Goal: Task Accomplishment & Management: Manage account settings

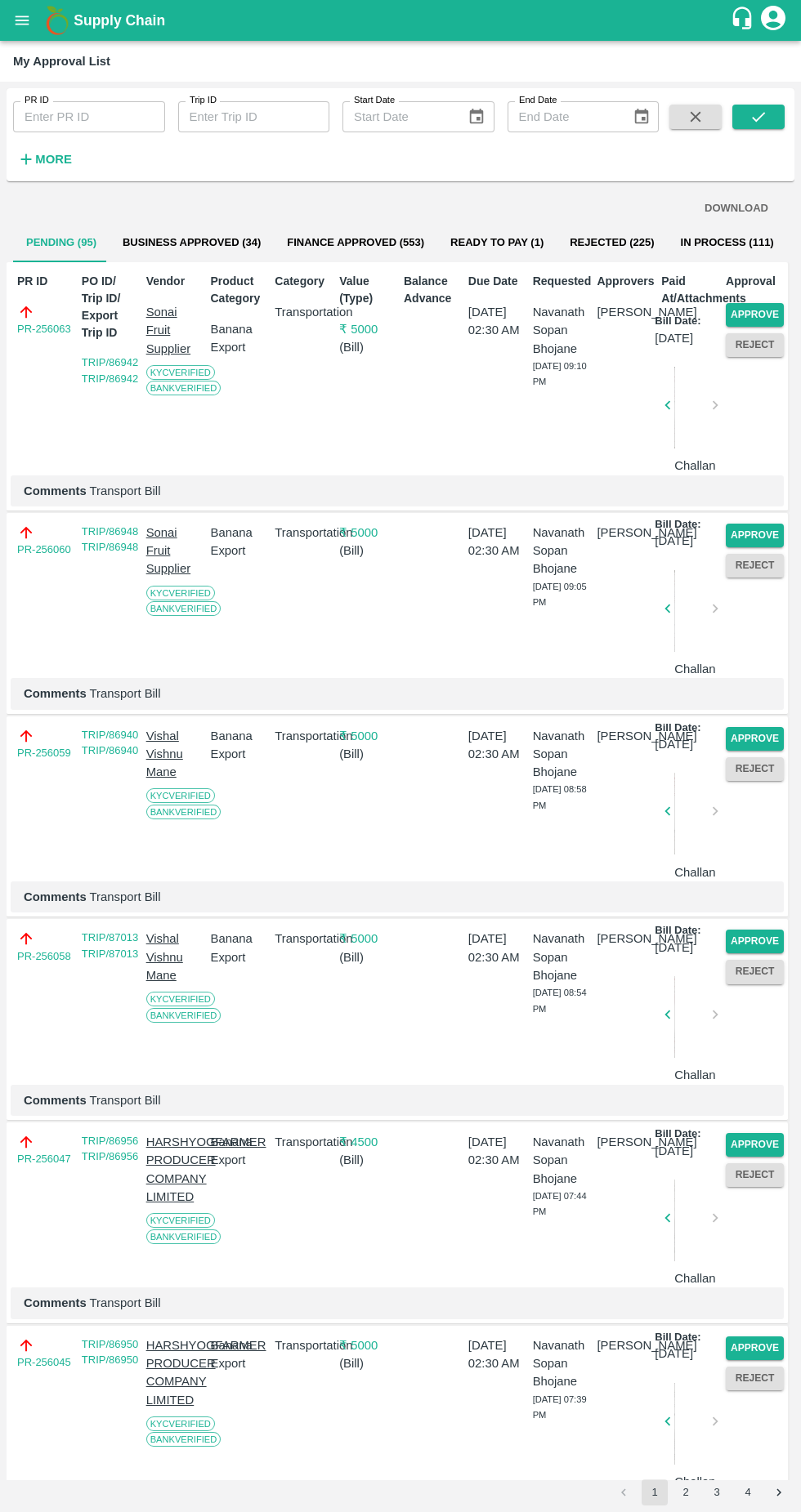
click at [773, 318] on button "Approve" at bounding box center [754, 315] width 58 height 24
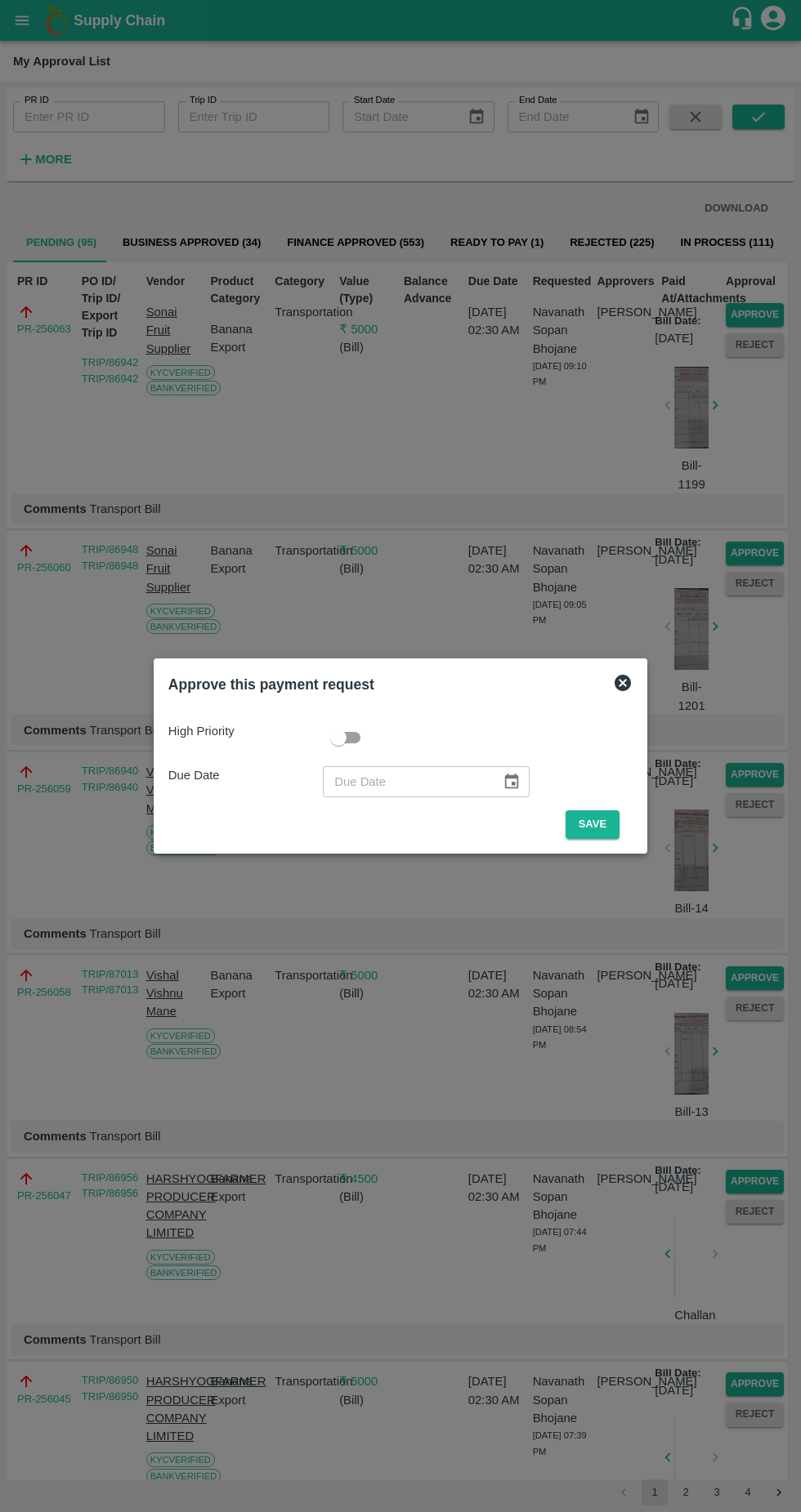
click at [599, 837] on button "Save" at bounding box center [592, 825] width 54 height 29
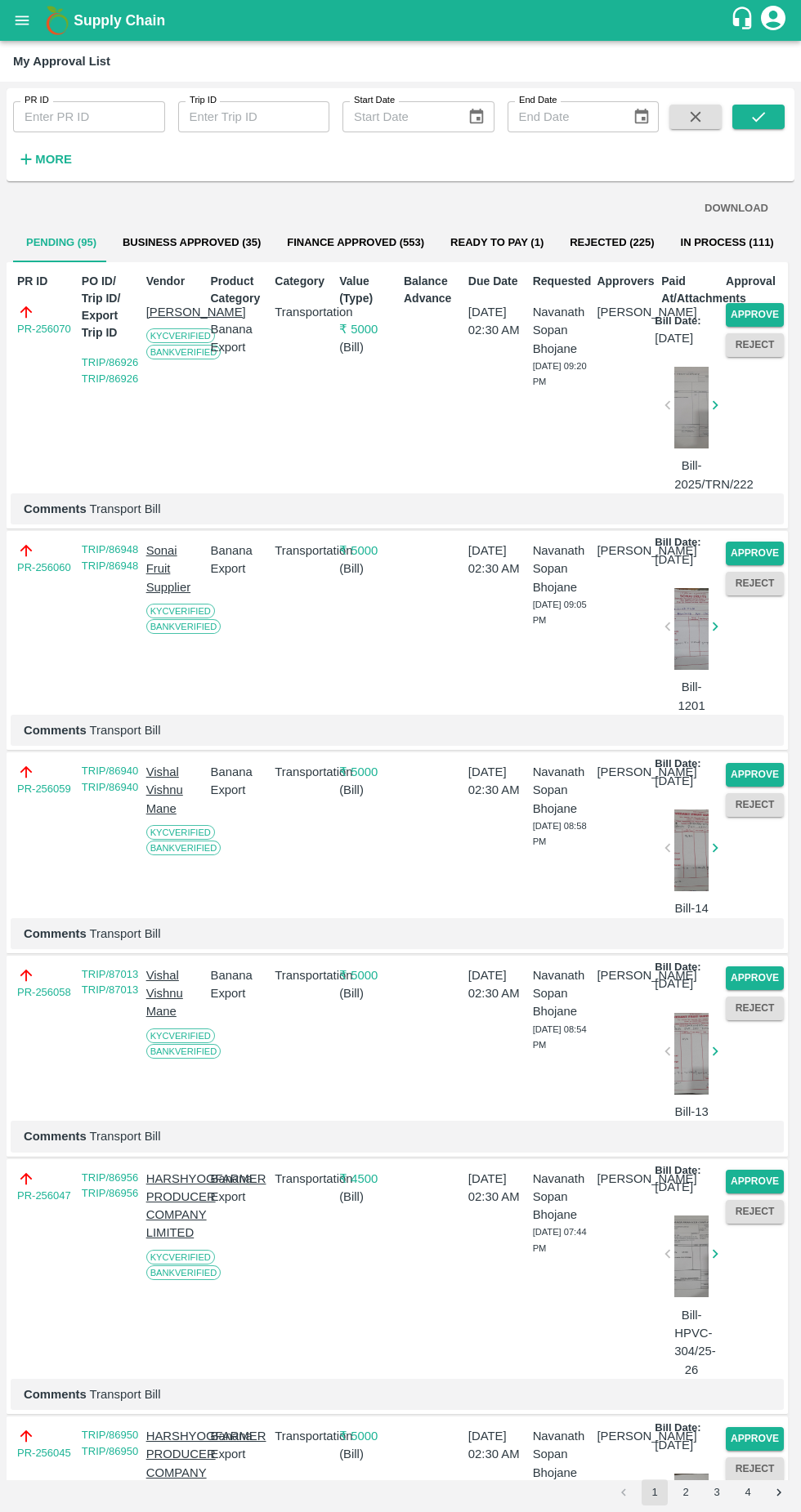
click at [755, 314] on button "Approve" at bounding box center [754, 315] width 58 height 24
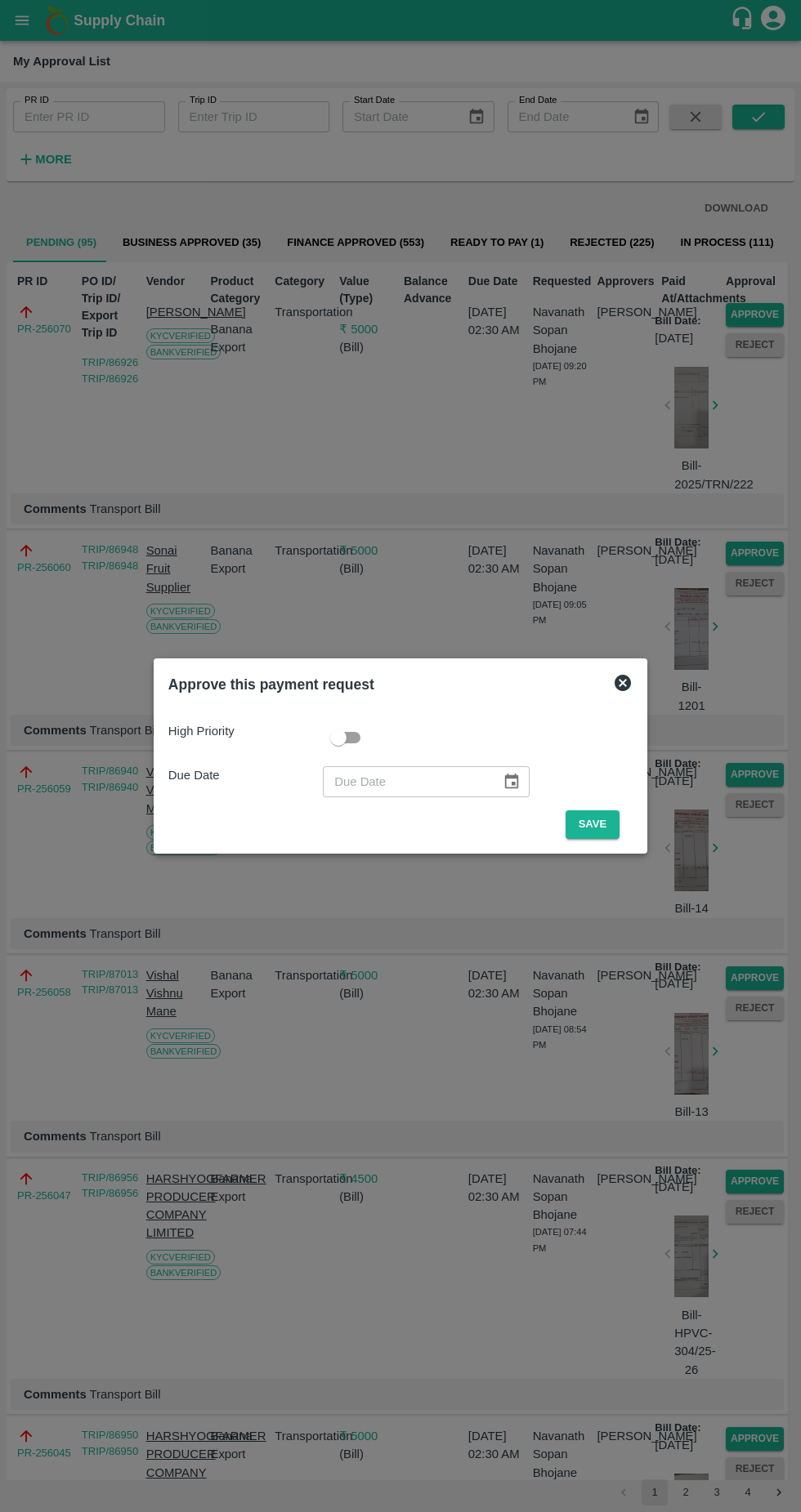
click at [608, 836] on button "Save" at bounding box center [592, 825] width 54 height 29
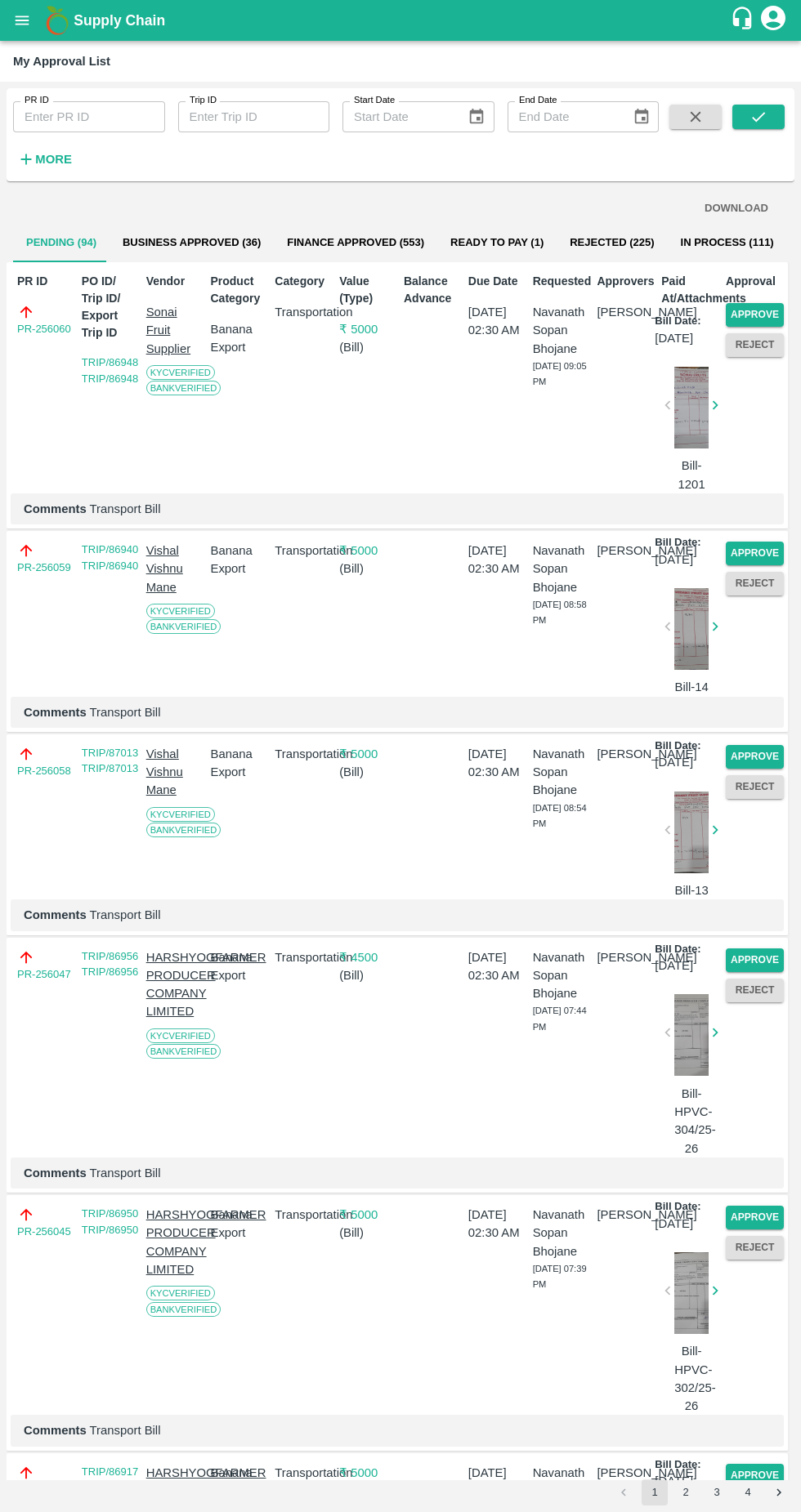
click at [773, 309] on button "Approve" at bounding box center [754, 315] width 58 height 24
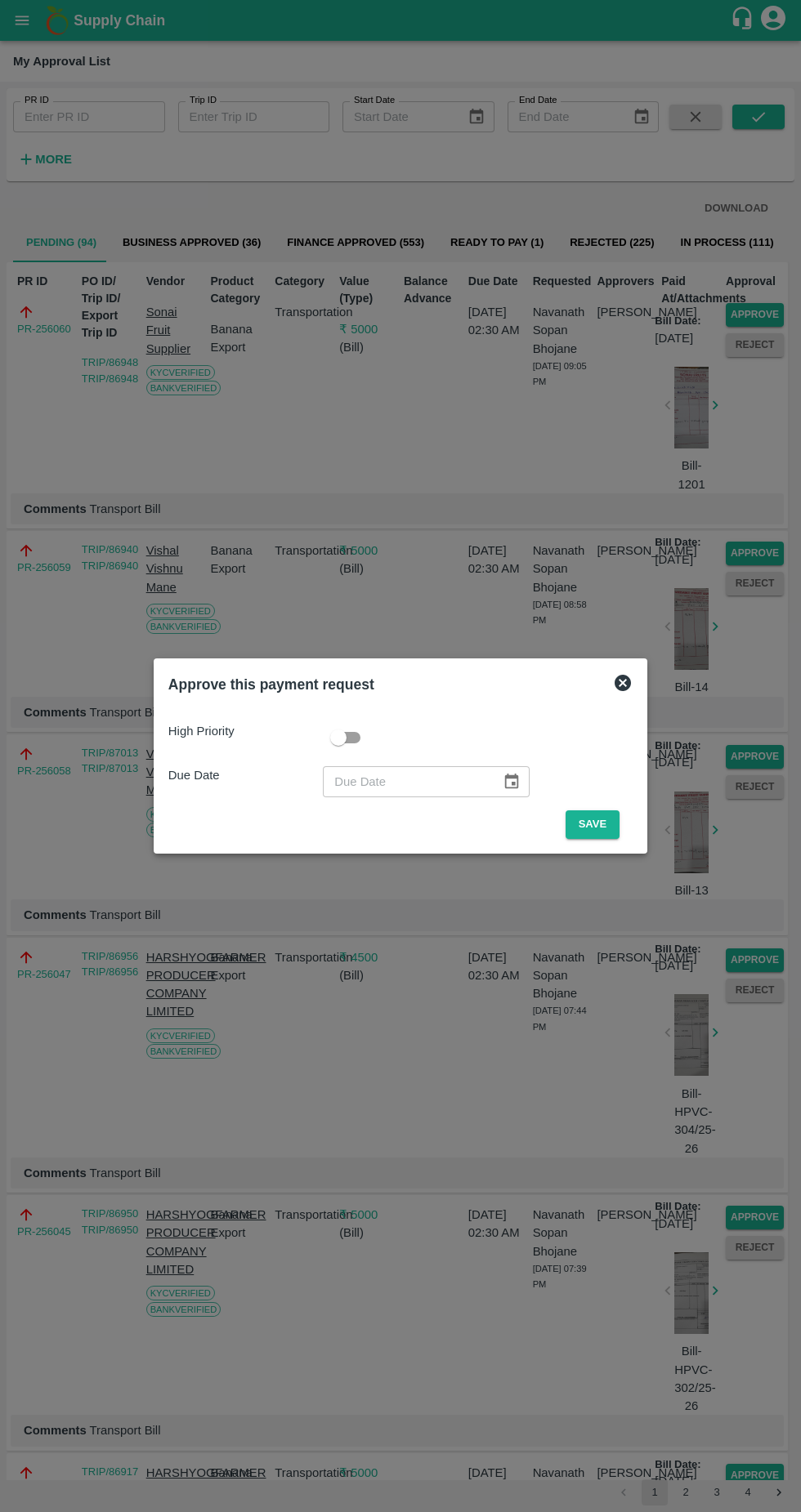
click at [598, 840] on div "High Priority Due Date ​ Save" at bounding box center [400, 774] width 477 height 143
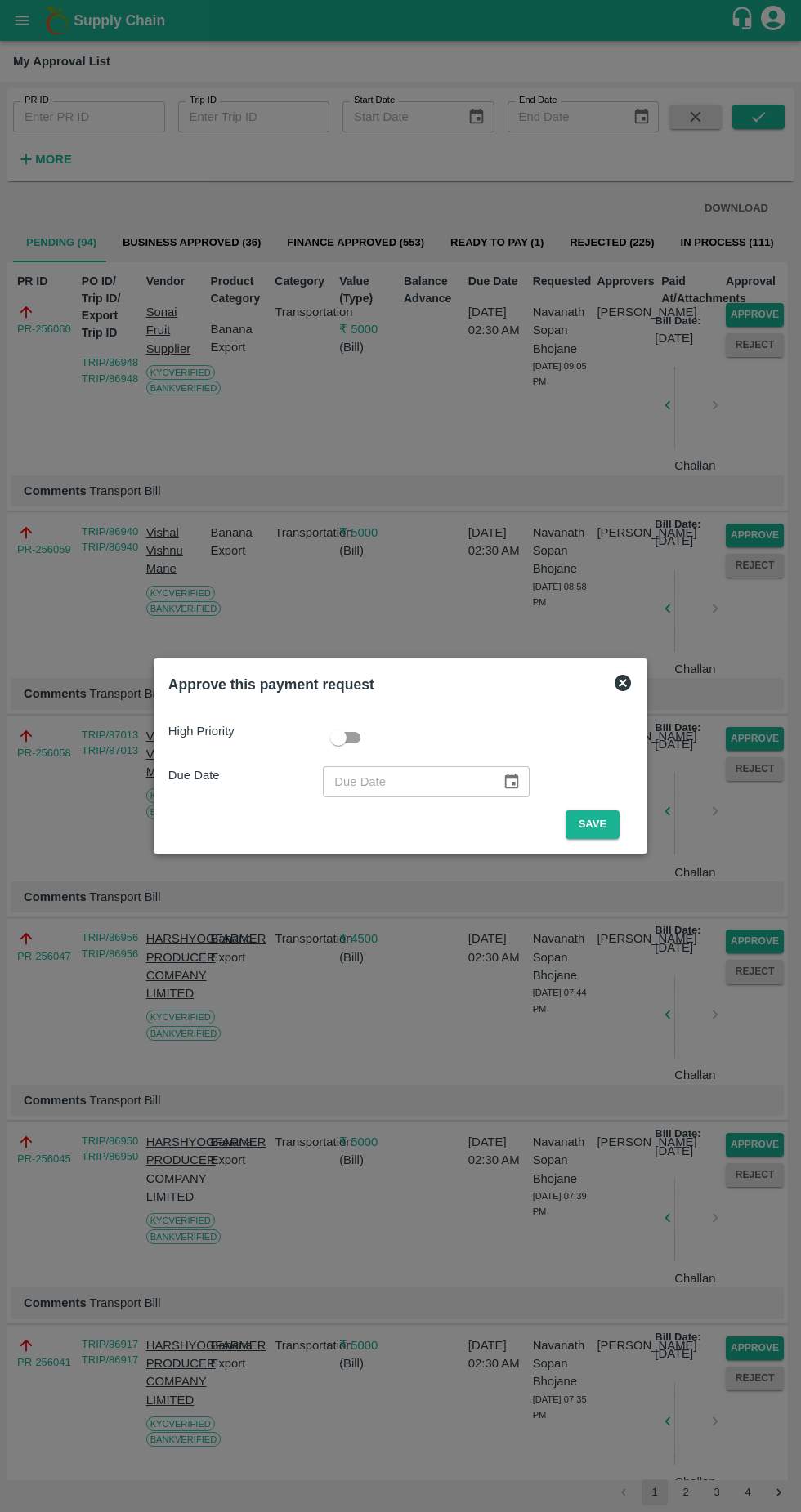
click at [604, 822] on button "Save" at bounding box center [592, 825] width 54 height 29
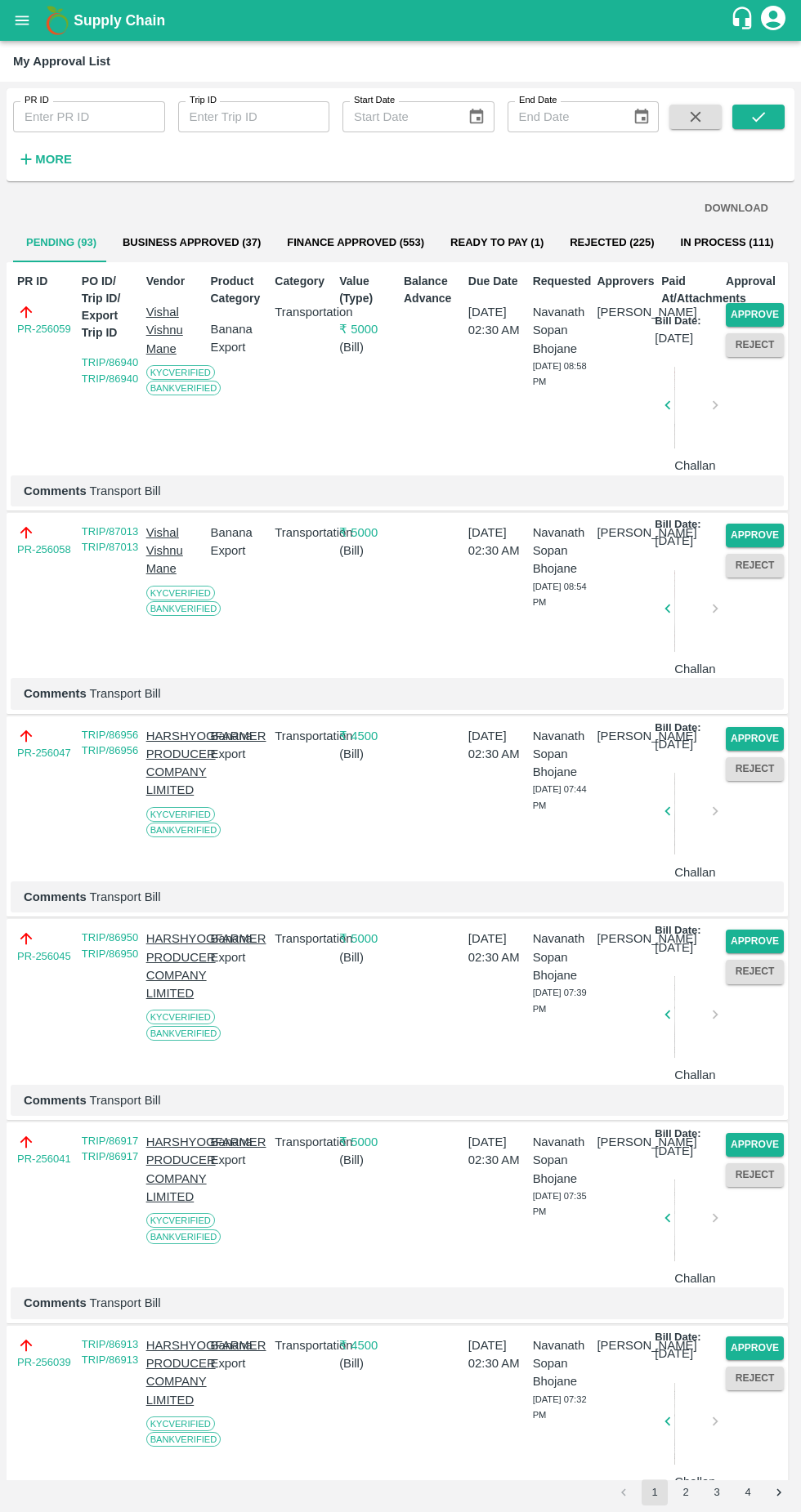
click at [773, 323] on button "Approve" at bounding box center [754, 315] width 58 height 24
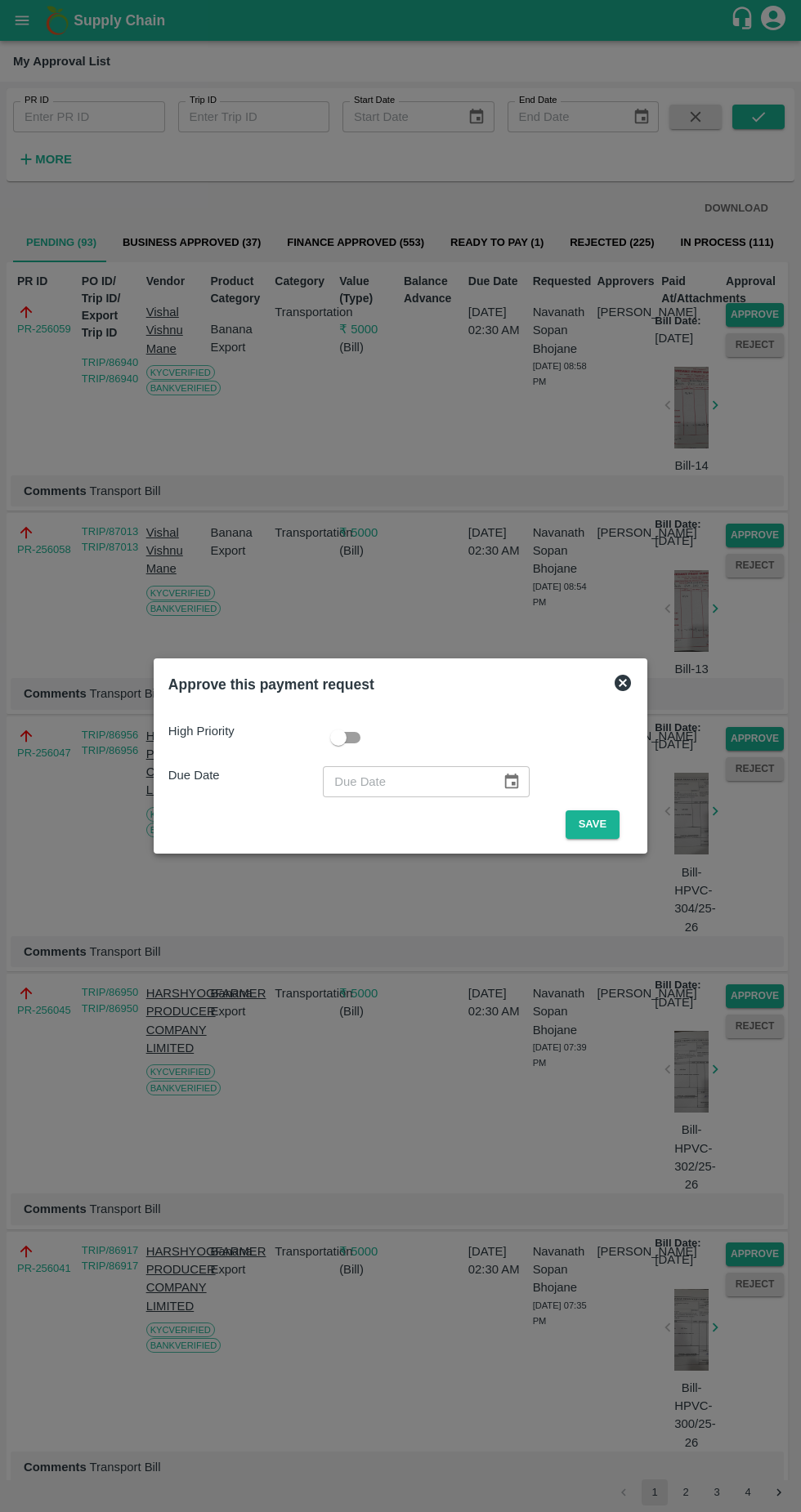
click at [596, 825] on button "Save" at bounding box center [592, 825] width 54 height 29
